Goal: Transaction & Acquisition: Purchase product/service

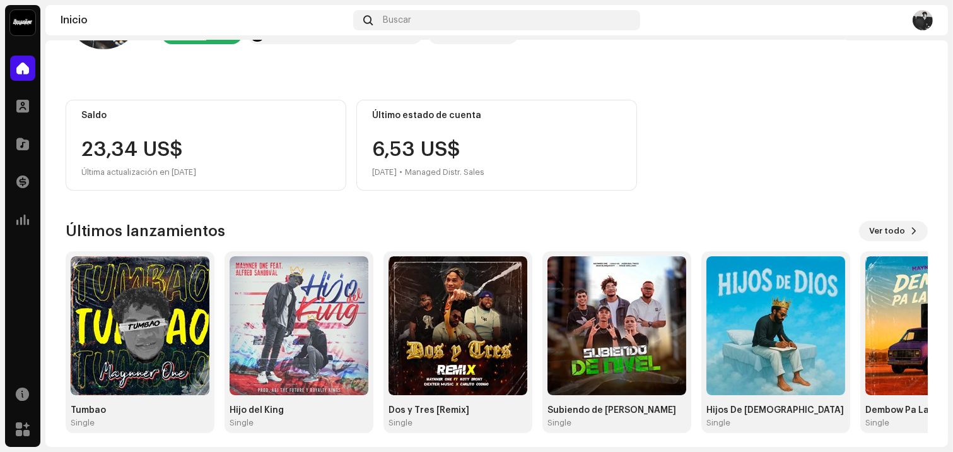
scroll to position [92, 0]
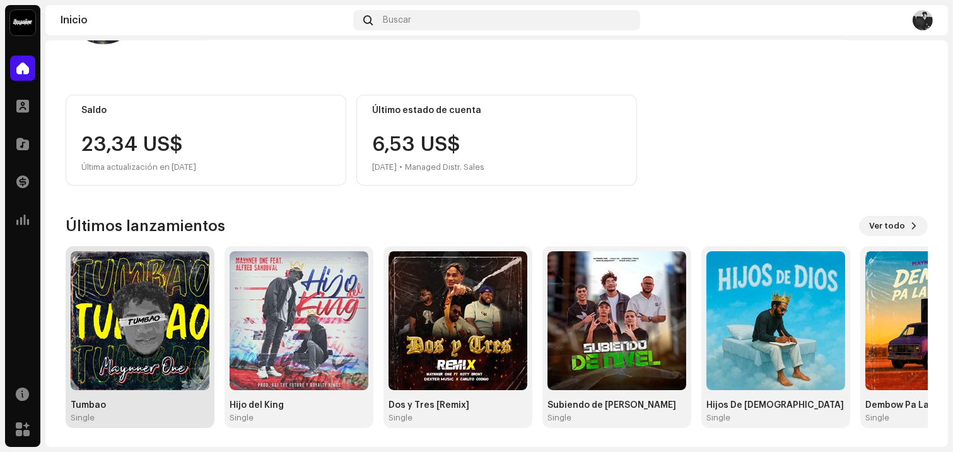
click at [165, 361] on img at bounding box center [140, 320] width 139 height 139
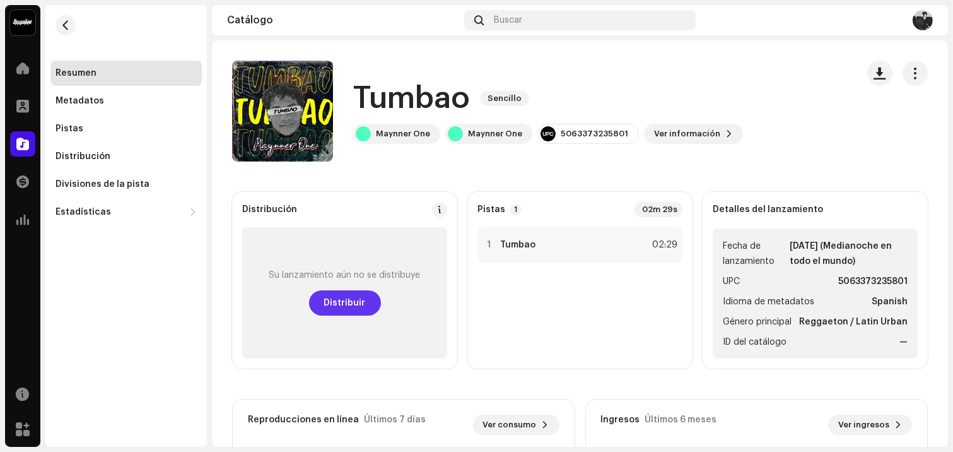
click at [362, 310] on span "Distribuir" at bounding box center [345, 302] width 42 height 25
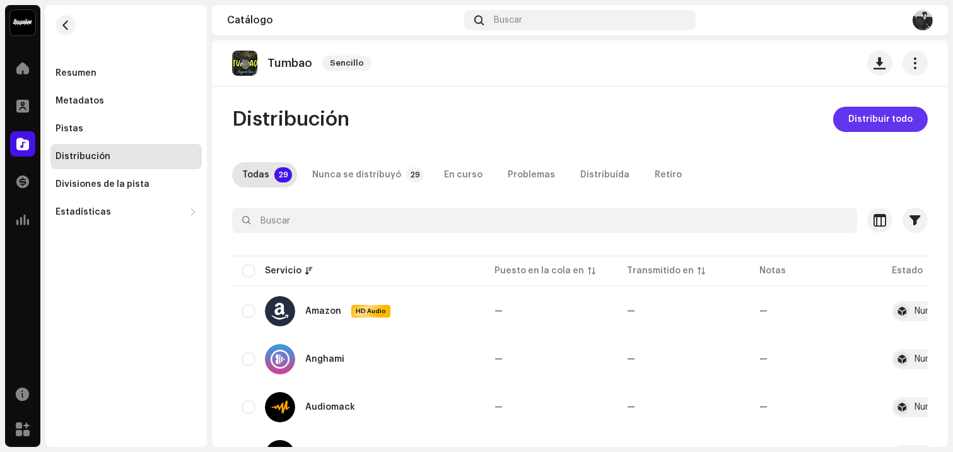
click at [880, 118] on span "Distribuir todo" at bounding box center [881, 119] width 64 height 25
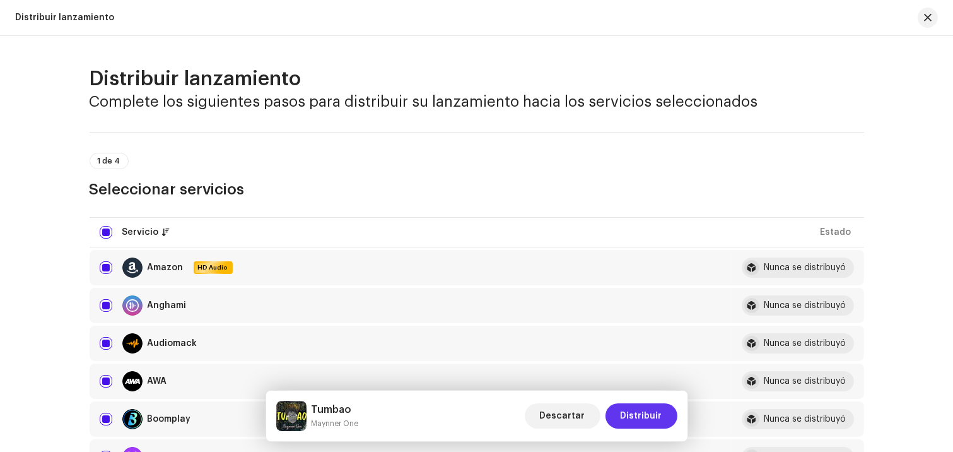
click at [632, 411] on span "Distribuir" at bounding box center [642, 415] width 42 height 25
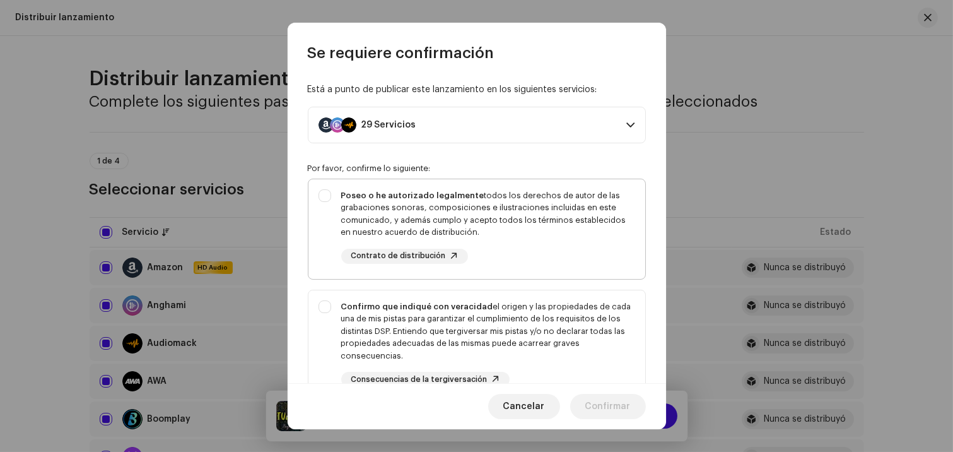
click at [329, 192] on div "Poseo o he autorizado legalmente todos los derechos de autor de las grabaciones…" at bounding box center [477, 226] width 337 height 95
checkbox input "true"
click at [330, 309] on div "Confirmo que indiqué con veracidad el origen y las propiedades de cada una de m…" at bounding box center [477, 343] width 337 height 107
checkbox input "true"
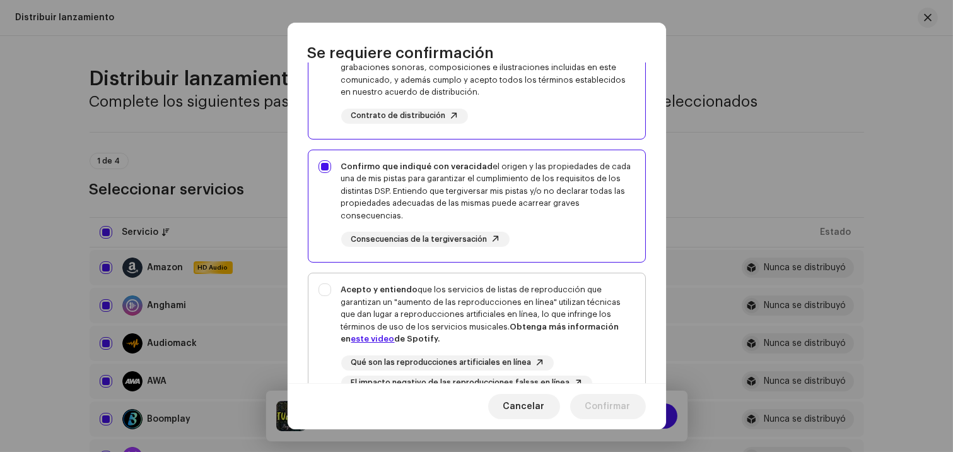
click at [327, 289] on div "Acepto y entiendo que los servicios de listas de reproducción que garantizan un…" at bounding box center [477, 336] width 337 height 127
checkbox input "true"
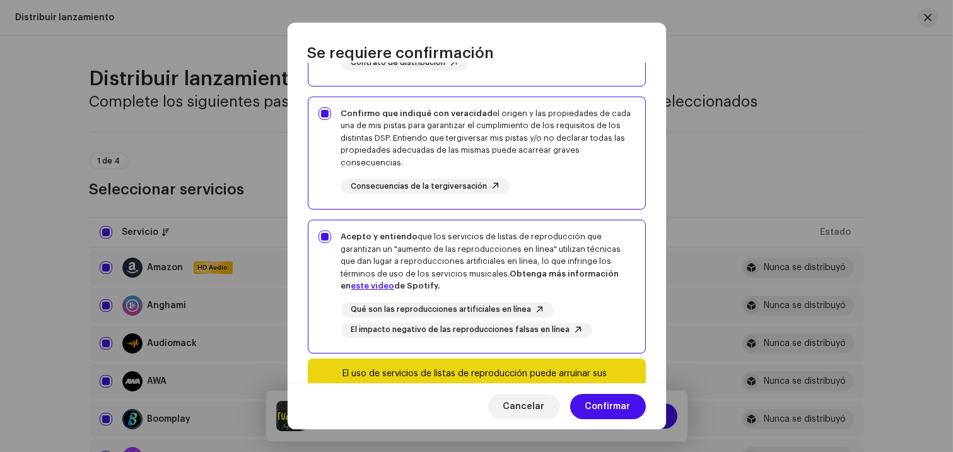
scroll to position [264, 0]
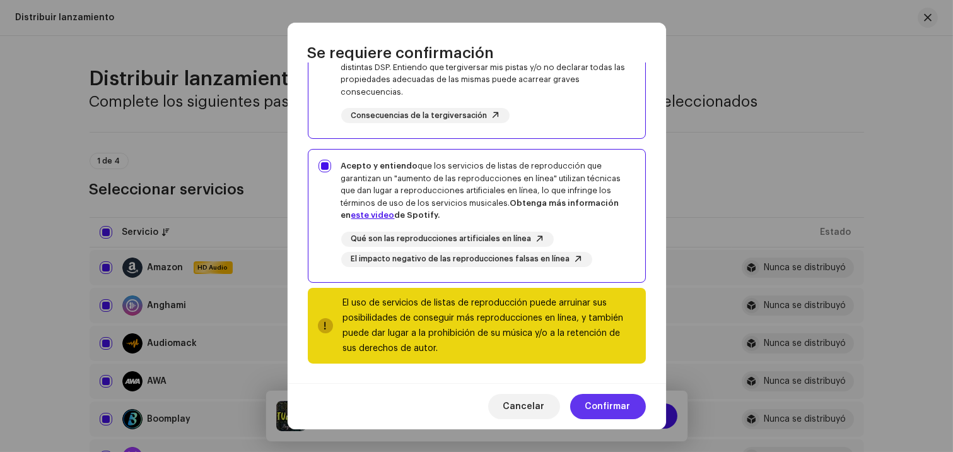
click at [615, 406] on span "Confirmar" at bounding box center [608, 406] width 45 height 25
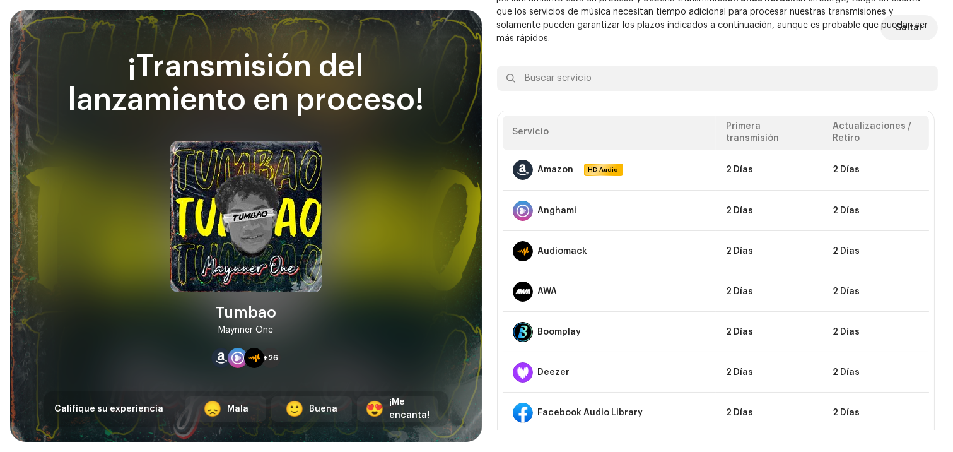
scroll to position [0, 0]
click at [899, 24] on span "Saltar" at bounding box center [909, 27] width 27 height 25
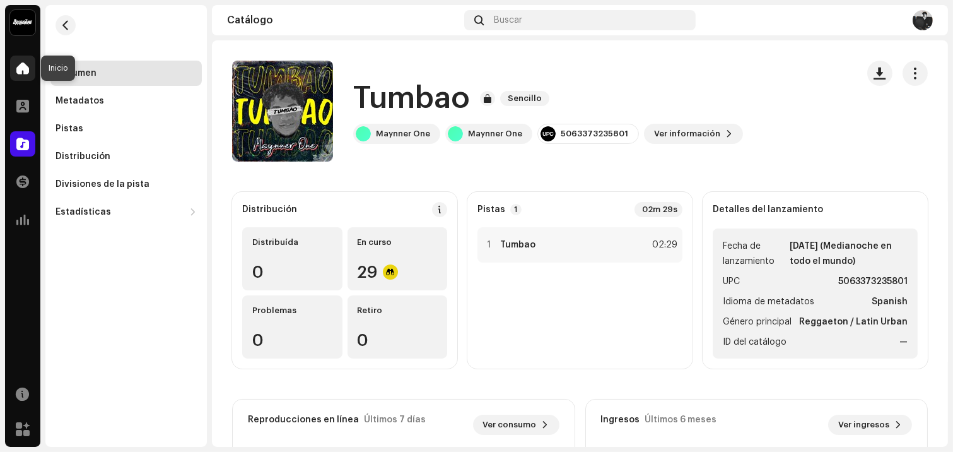
click at [23, 66] on span at bounding box center [22, 68] width 13 height 10
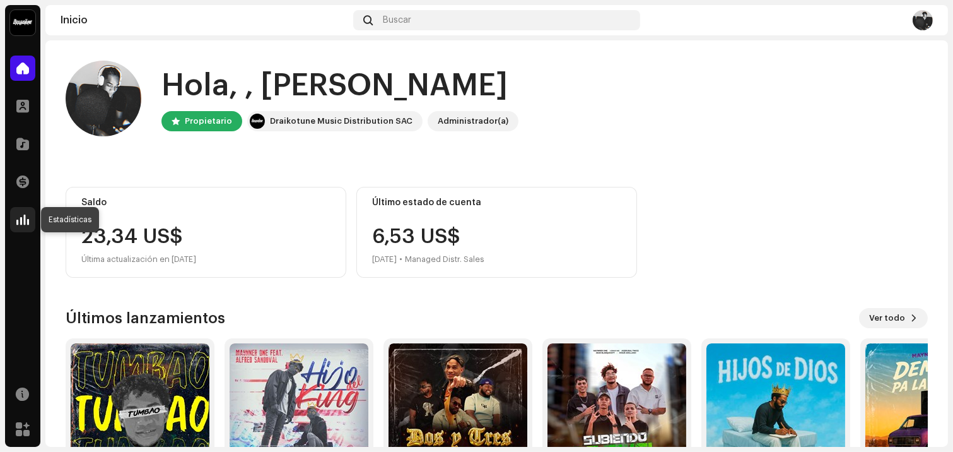
click at [24, 218] on span at bounding box center [22, 220] width 13 height 10
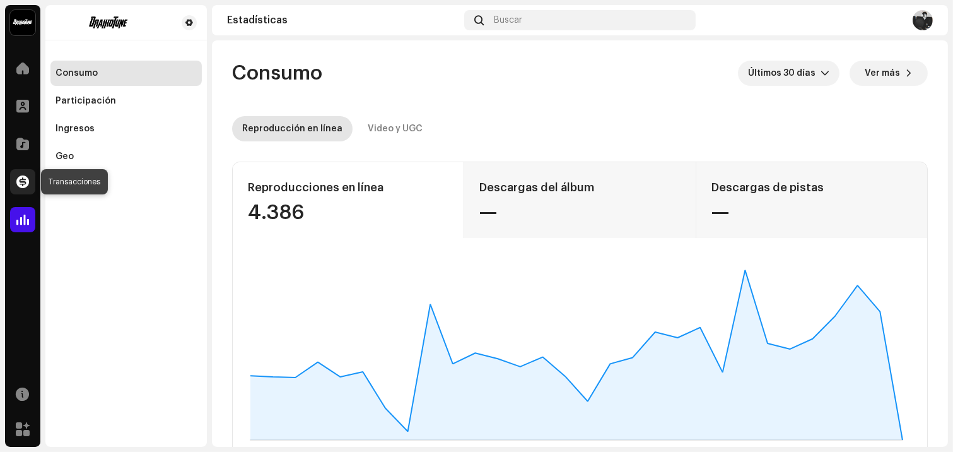
click at [24, 179] on span at bounding box center [22, 182] width 13 height 10
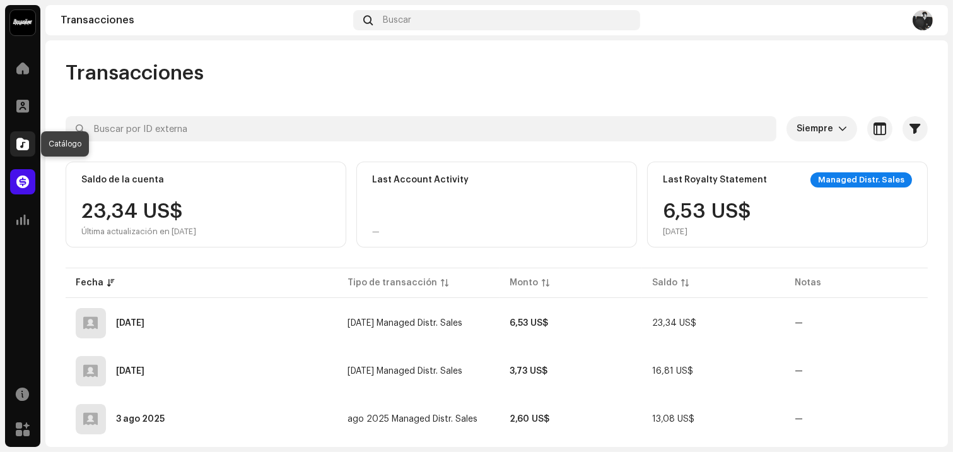
click at [19, 141] on span at bounding box center [22, 144] width 13 height 10
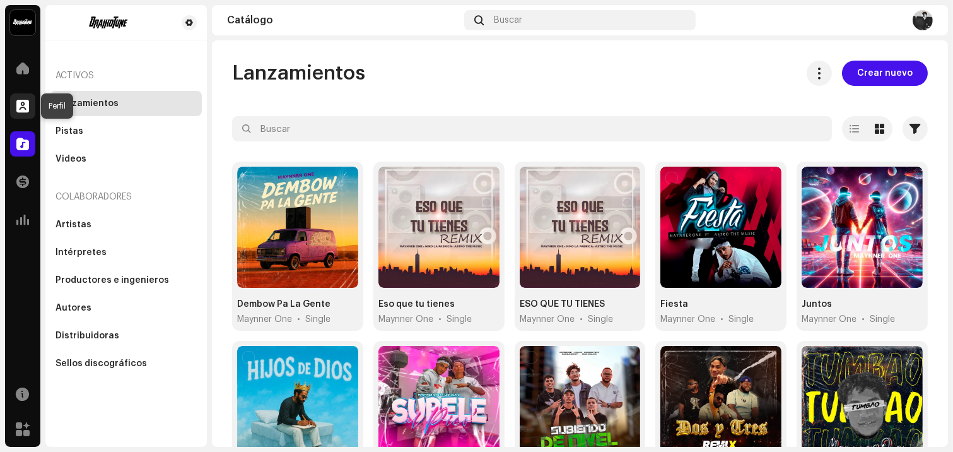
click at [17, 101] on span at bounding box center [22, 106] width 13 height 10
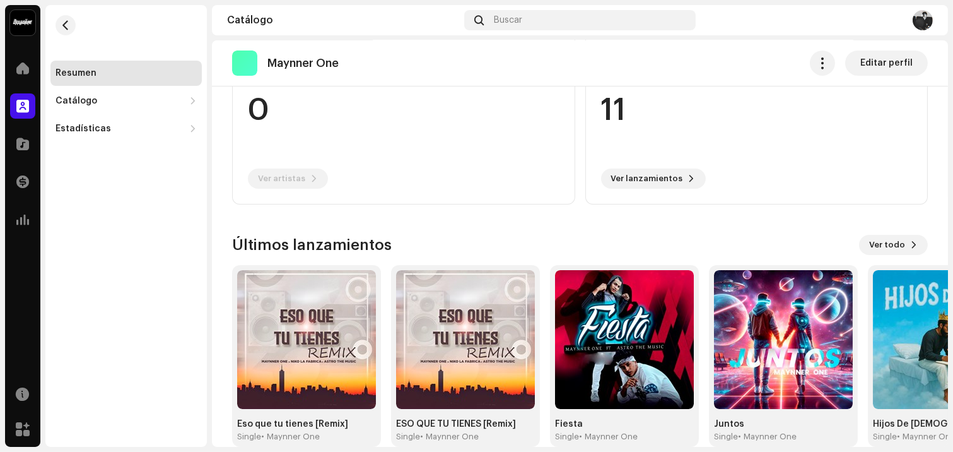
scroll to position [185, 0]
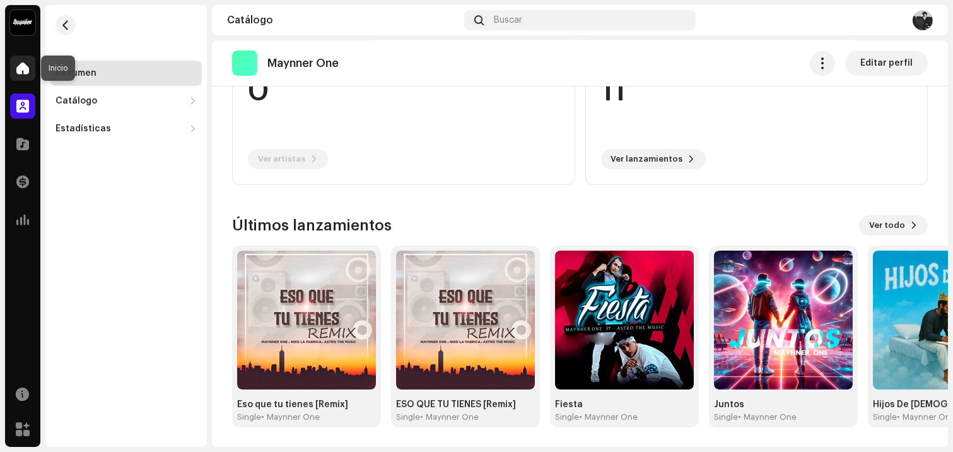
click at [23, 63] on span at bounding box center [22, 68] width 13 height 10
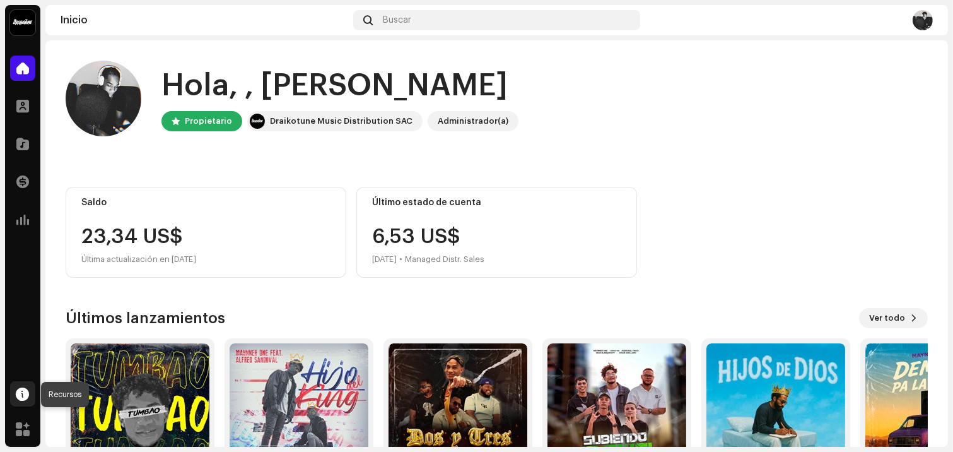
click at [20, 389] on span at bounding box center [22, 394] width 13 height 10
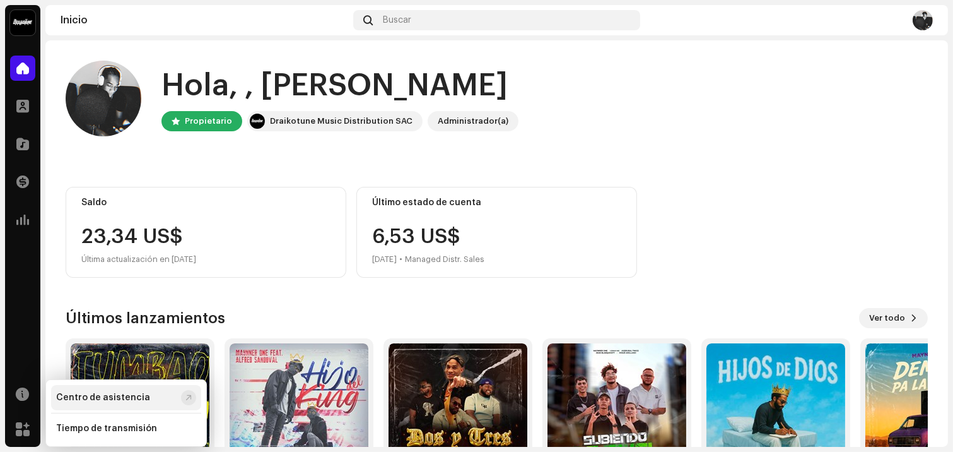
click at [98, 398] on div "Centro de asistencia" at bounding box center [103, 397] width 94 height 10
